Goal: Check status: Check status

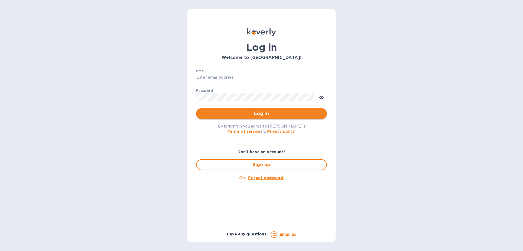
type input "aluzersandel@gmail.com"
click at [261, 117] on button "Log in" at bounding box center [261, 113] width 131 height 11
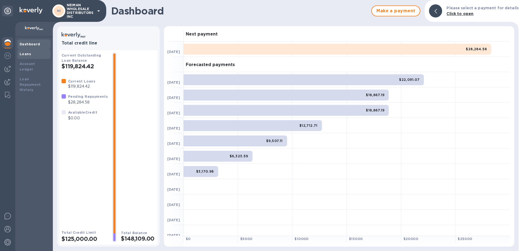
click at [25, 55] on b "Loans" at bounding box center [25, 54] width 11 height 4
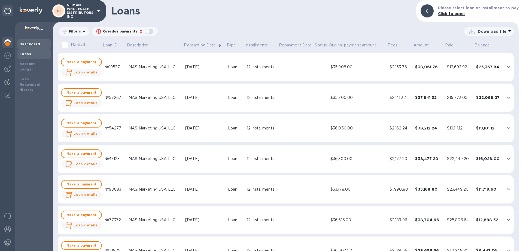
click at [31, 44] on b "Dashboard" at bounding box center [30, 44] width 21 height 4
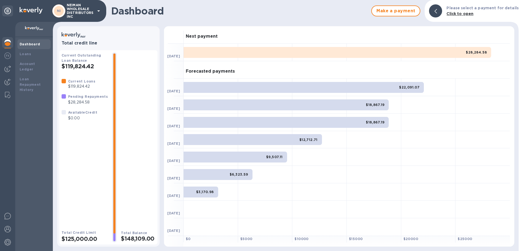
click at [77, 83] on b "Current Loans" at bounding box center [81, 81] width 27 height 4
click at [28, 53] on b "Loans" at bounding box center [25, 54] width 11 height 4
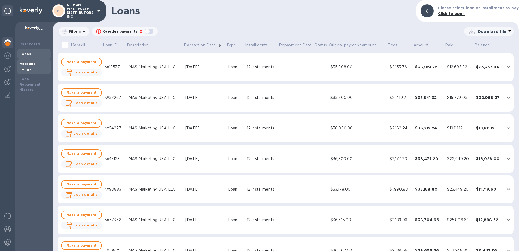
click at [32, 62] on b "Account Ledger" at bounding box center [28, 67] width 16 height 10
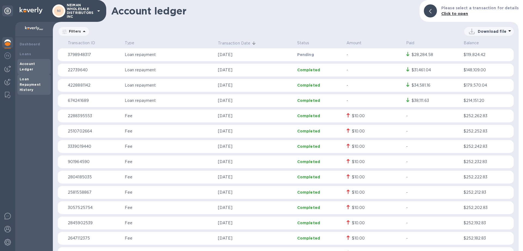
click at [32, 76] on div "Loan Repayment History" at bounding box center [34, 84] width 29 height 16
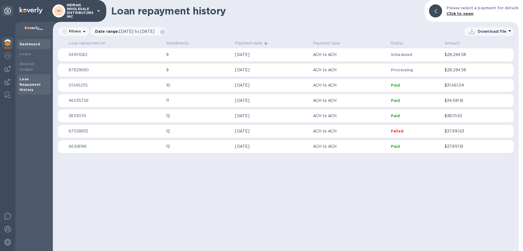
click at [28, 44] on b "Dashboard" at bounding box center [30, 44] width 21 height 4
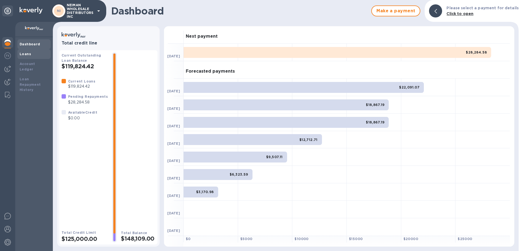
click at [28, 53] on b "Loans" at bounding box center [25, 54] width 11 height 4
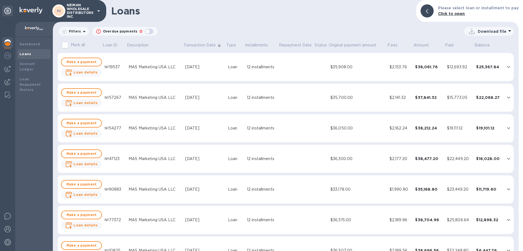
click at [148, 33] on div "button" at bounding box center [149, 32] width 11 height 8
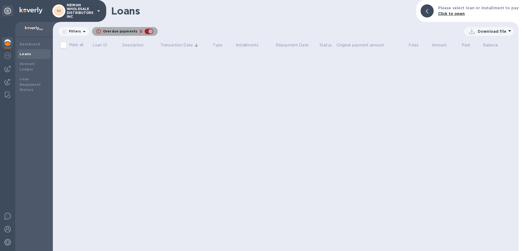
drag, startPoint x: 147, startPoint y: 33, endPoint x: 142, endPoint y: 33, distance: 4.9
click at [147, 33] on div "button" at bounding box center [149, 32] width 11 height 8
checkbox input "false"
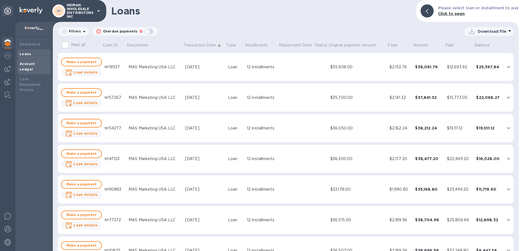
click at [30, 64] on b "Account Ledger" at bounding box center [28, 67] width 16 height 10
